Goal: Information Seeking & Learning: Learn about a topic

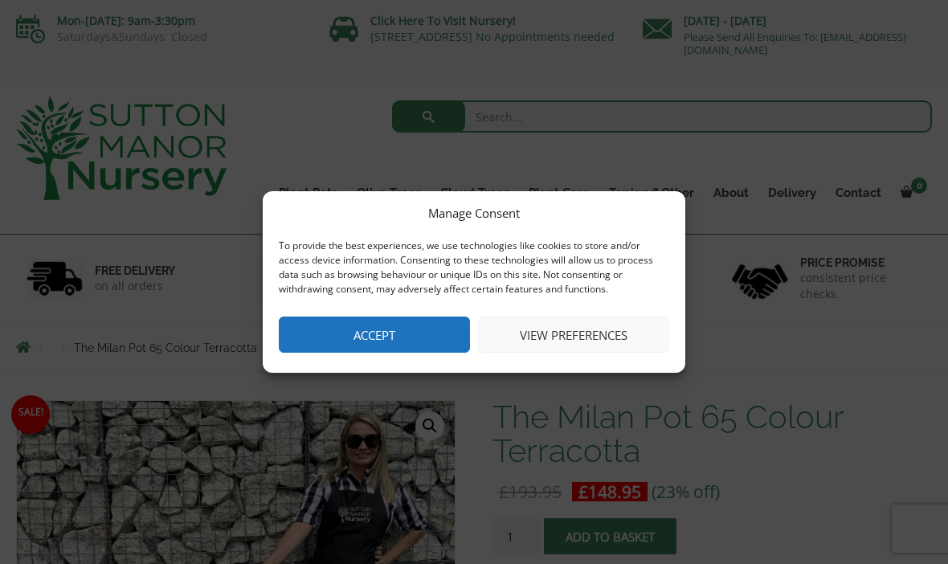
click at [364, 340] on button "Accept" at bounding box center [374, 335] width 191 height 36
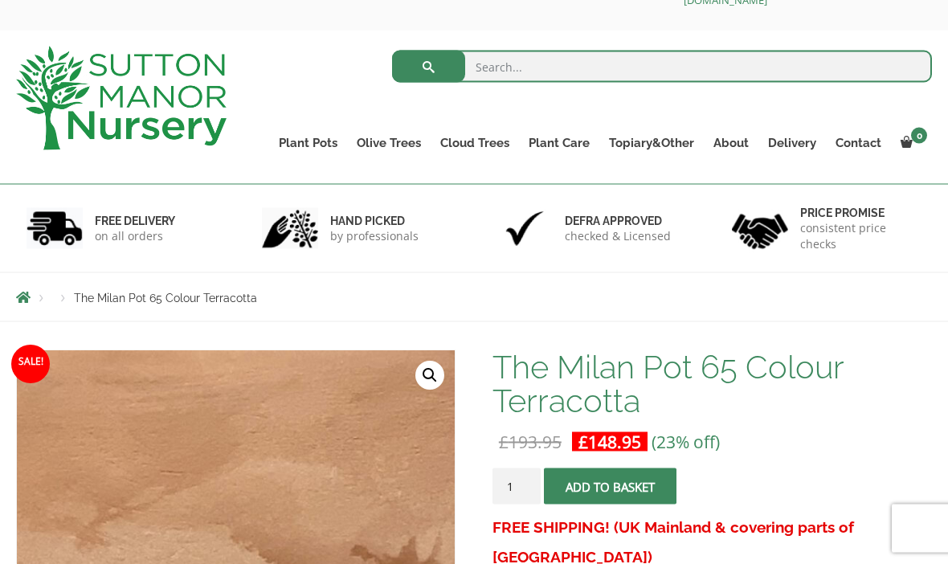
scroll to position [51, 0]
click at [0, 0] on link "Gnarled Olive Trees (Grande Range)" at bounding box center [0, 0] width 0 height 0
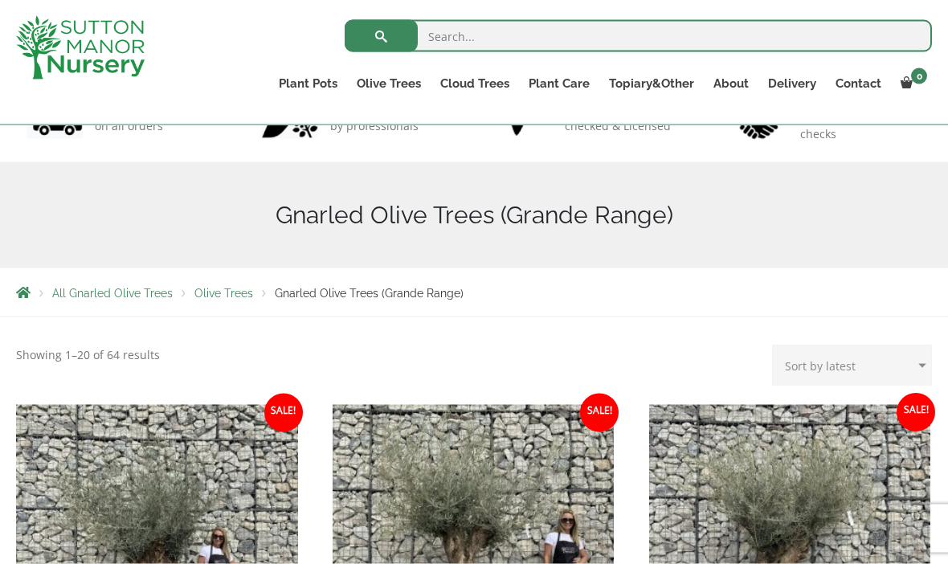
scroll to position [125, 0]
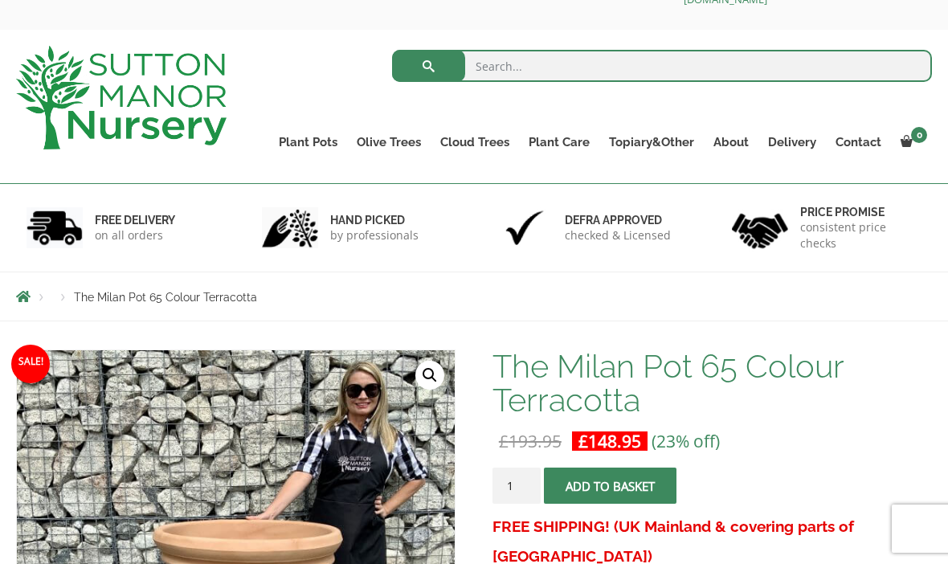
click at [0, 0] on link "Gnarled Olive Trees (Bella Range)" at bounding box center [0, 0] width 0 height 0
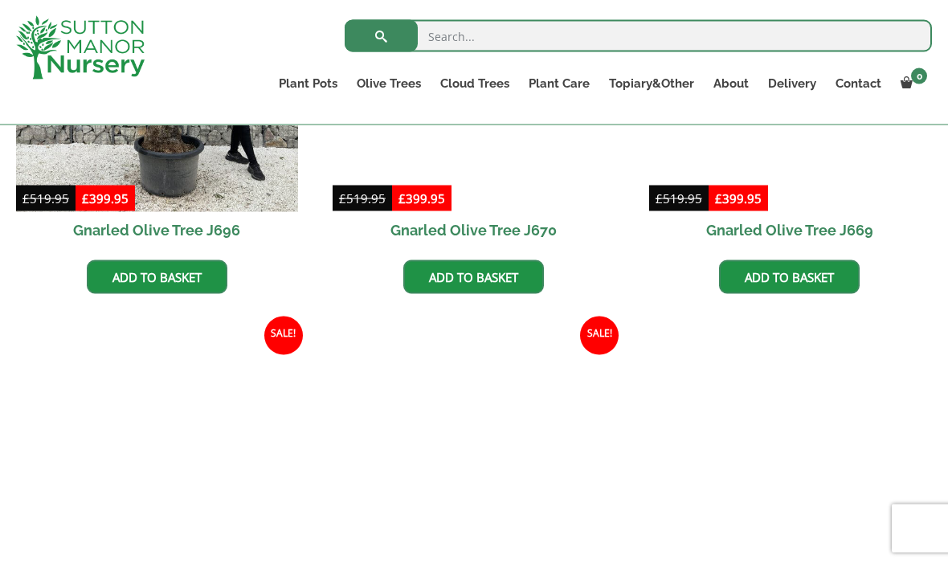
scroll to position [1003, 0]
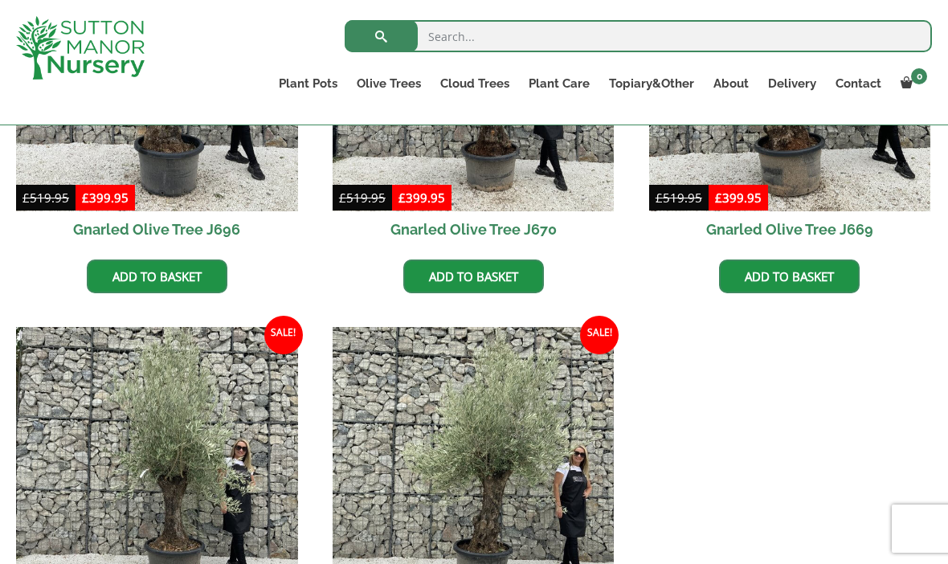
click at [0, 0] on link "Ilex Crenata Cloud Trees" at bounding box center [0, 0] width 0 height 0
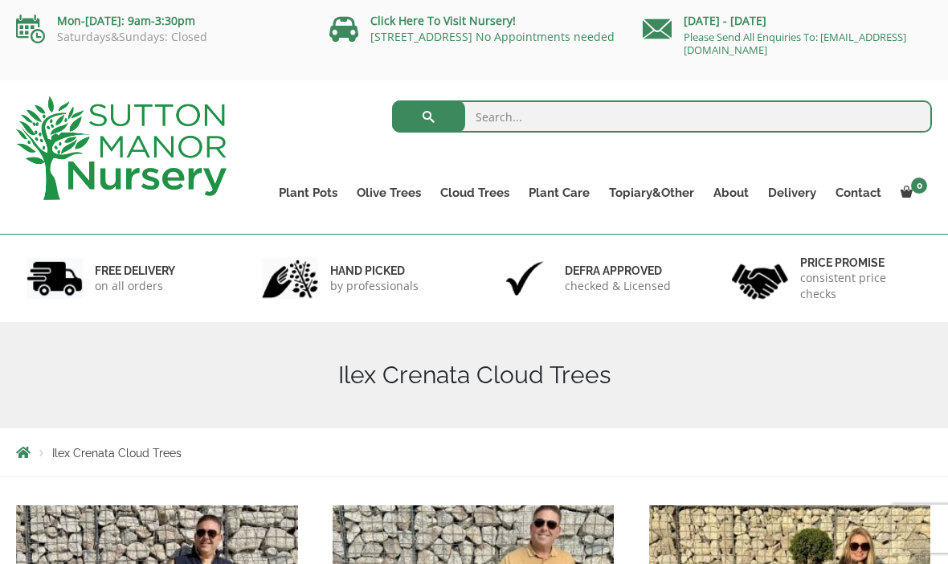
click at [0, 0] on link "The Old Stone Pots" at bounding box center [0, 0] width 0 height 0
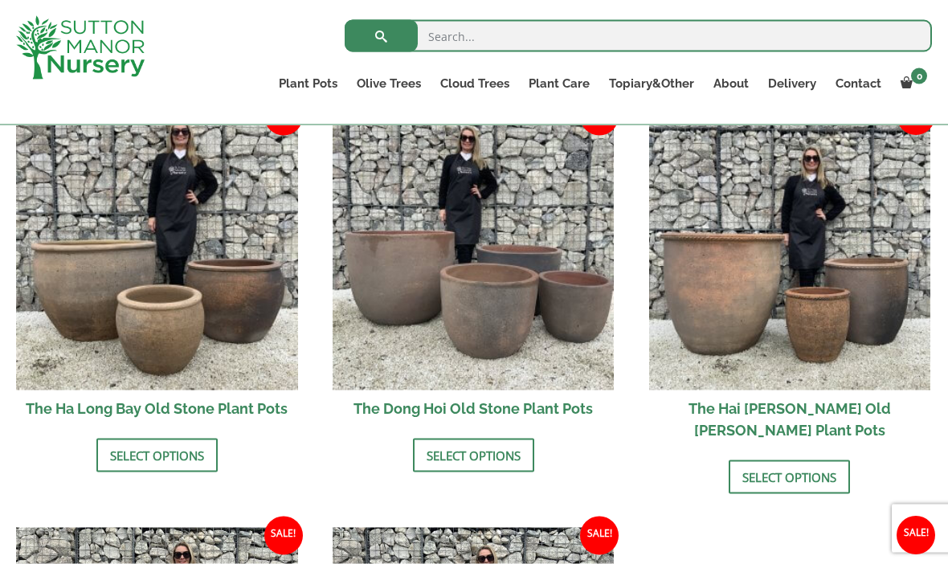
scroll to position [583, 0]
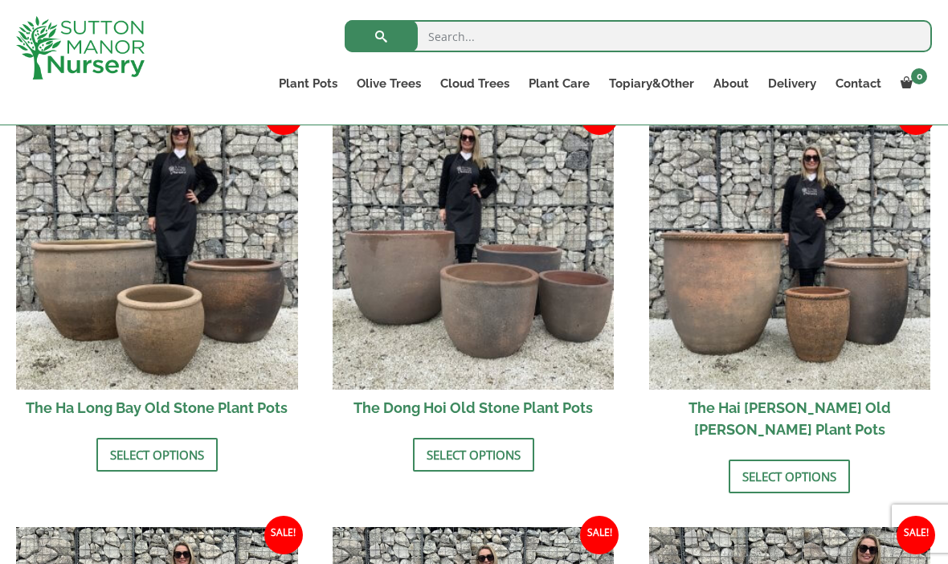
click at [129, 285] on img at bounding box center [157, 249] width 282 height 282
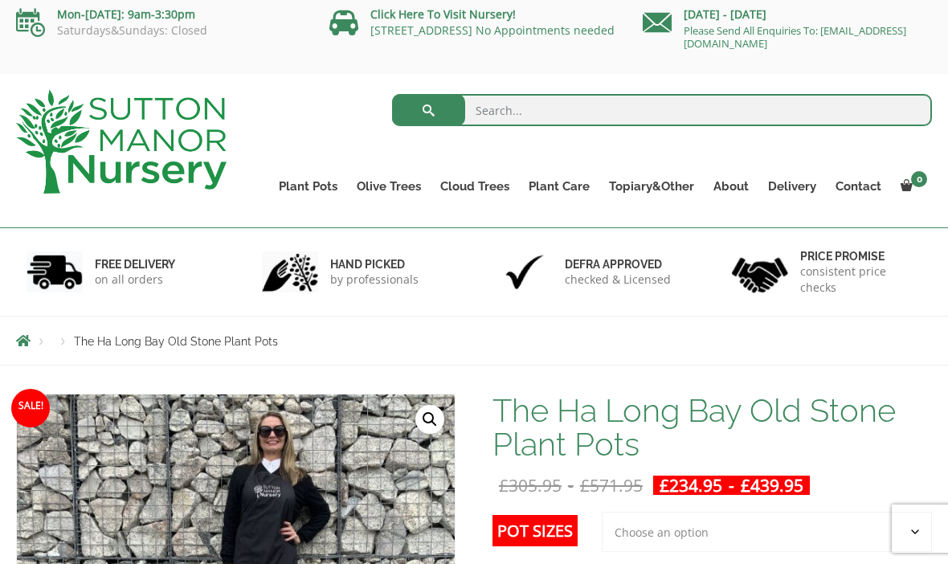
scroll to position [6, 0]
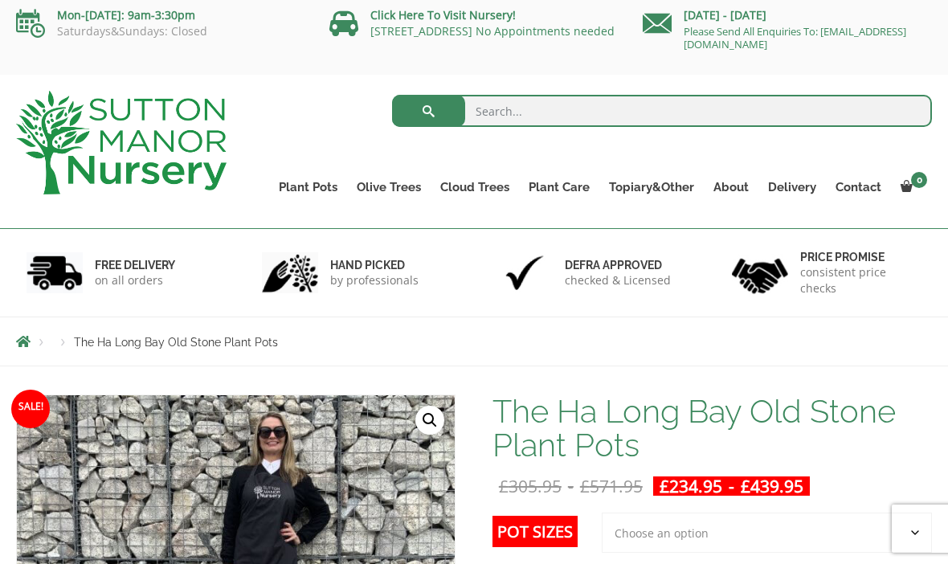
click at [0, 0] on link "Plateau Olive Trees (Mesa Range)" at bounding box center [0, 0] width 0 height 0
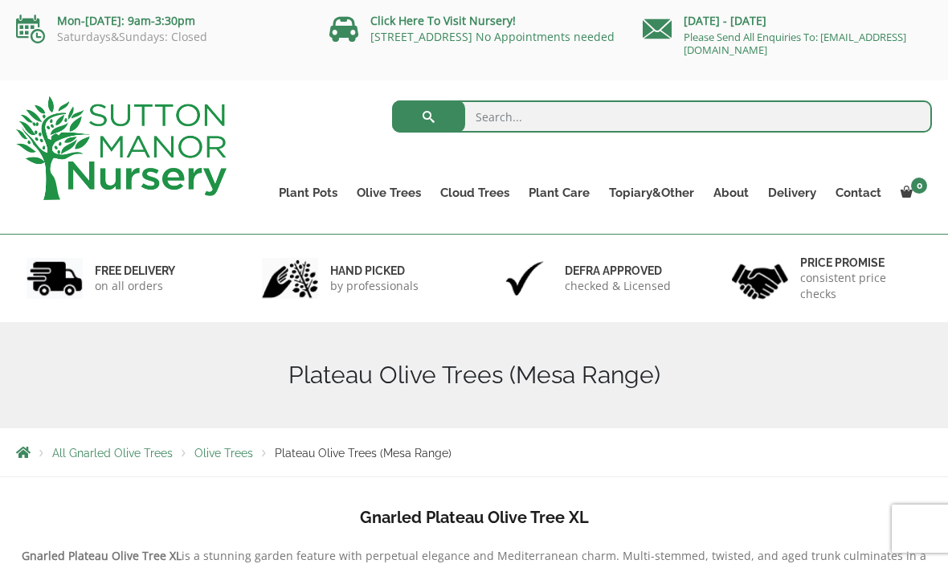
click at [0, 0] on link "Multi Stem Olives (Arcadia Range)" at bounding box center [0, 0] width 0 height 0
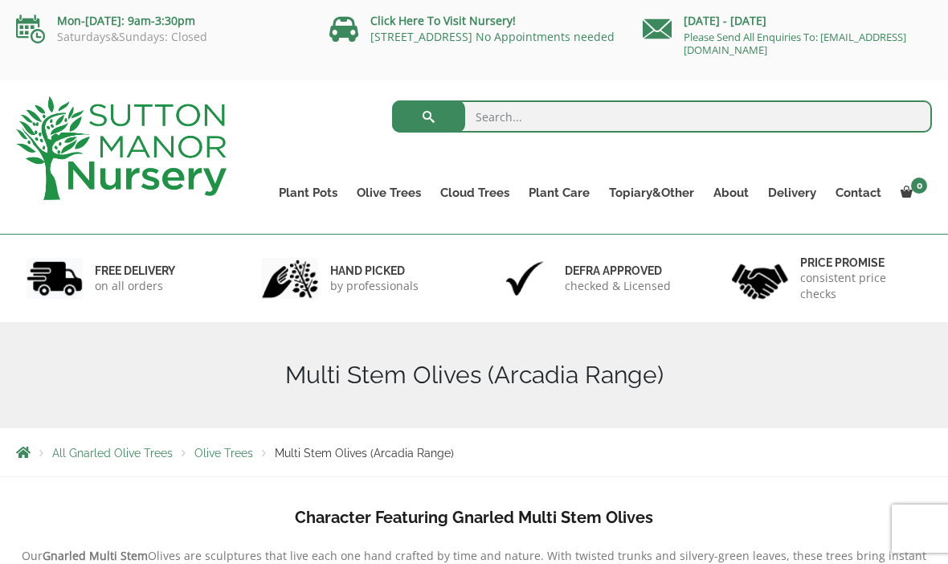
click at [0, 0] on link "Palm Trees" at bounding box center [0, 0] width 0 height 0
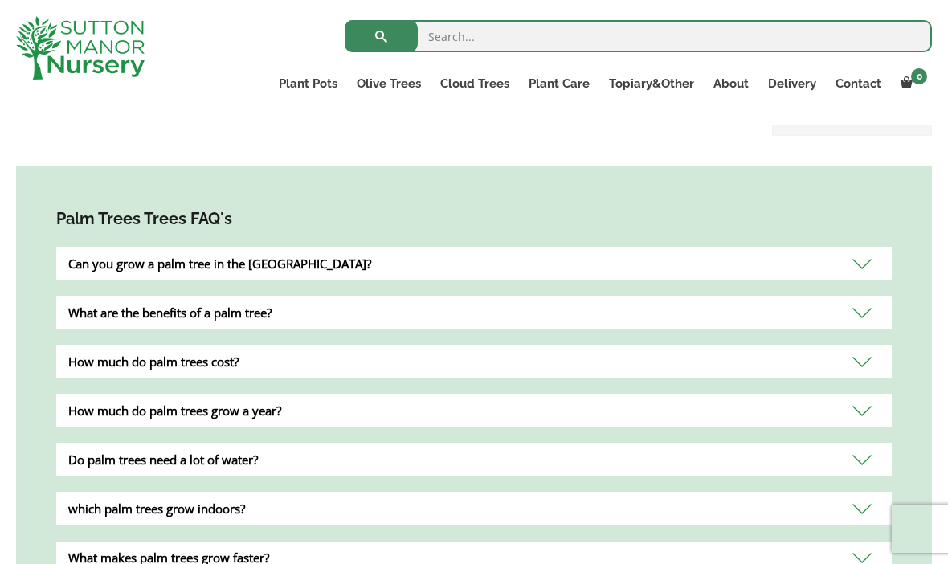
scroll to position [565, 0]
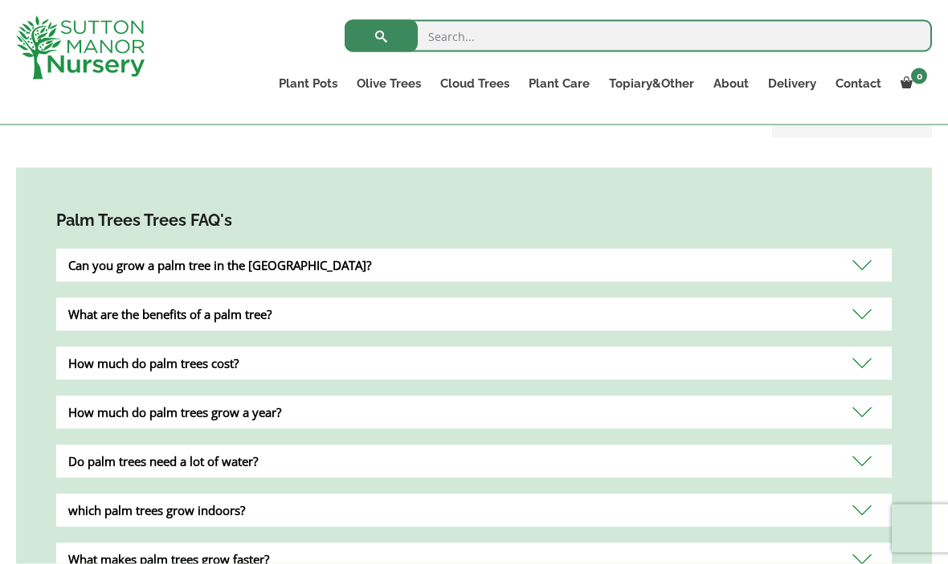
click at [873, 249] on div "Can you grow a palm tree in the [GEOGRAPHIC_DATA]?" at bounding box center [473, 265] width 835 height 33
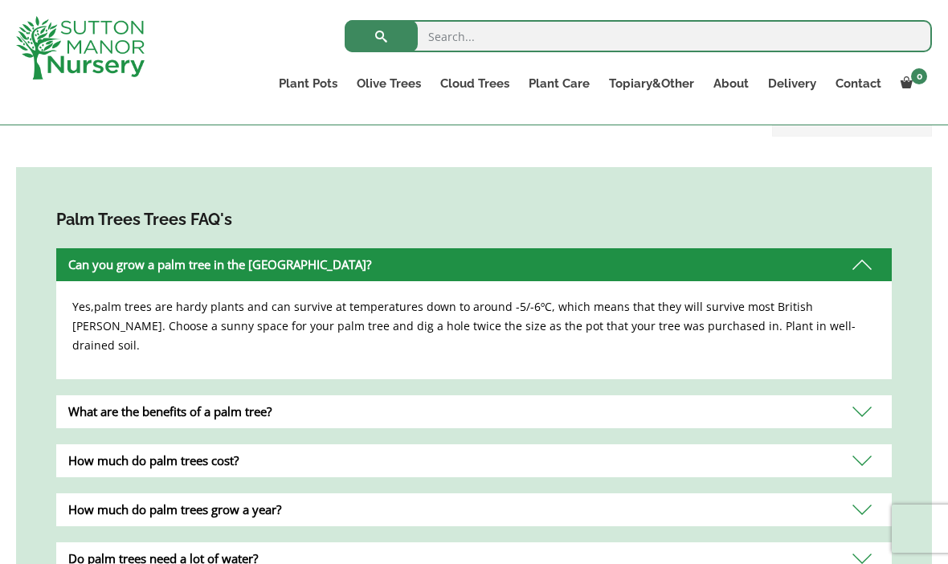
click at [860, 395] on div "What are the benefits of a palm tree?" at bounding box center [473, 411] width 835 height 33
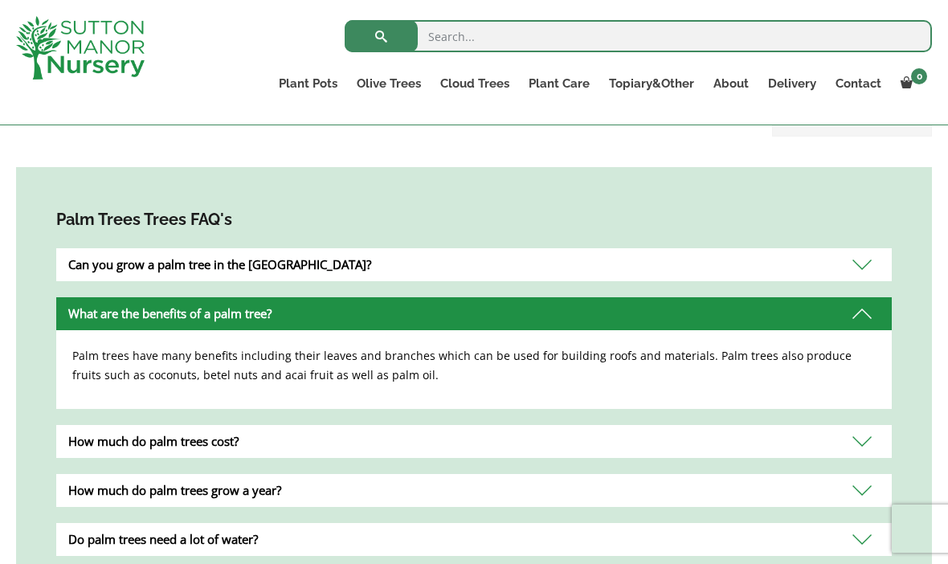
scroll to position [551, 0]
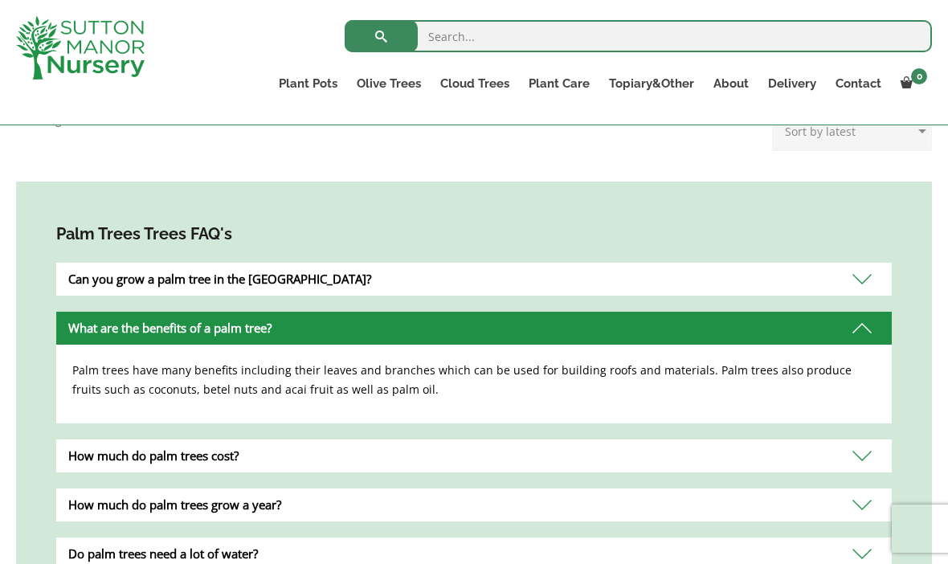
click at [854, 439] on div "How much do palm trees cost?" at bounding box center [473, 455] width 835 height 33
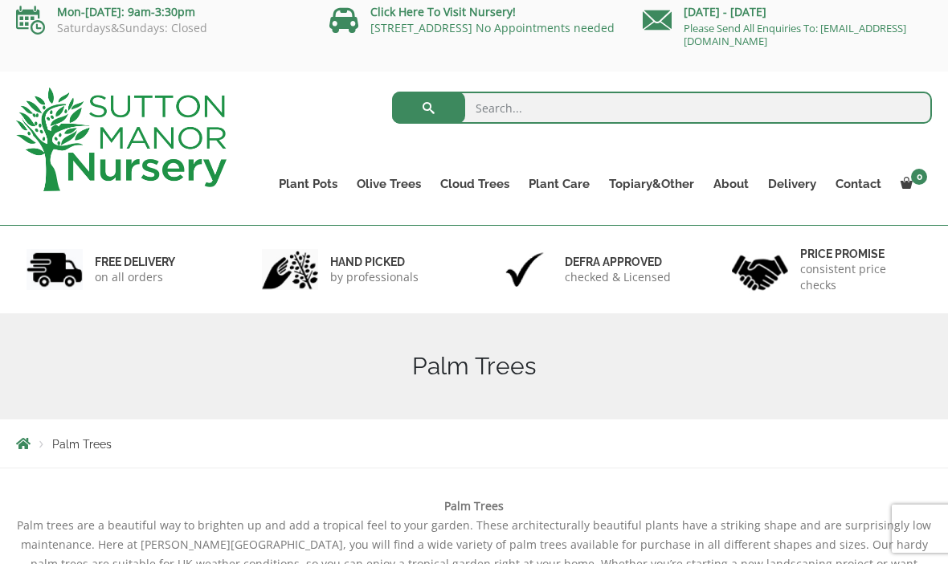
scroll to position [0, 0]
